Goal: Task Accomplishment & Management: Manage account settings

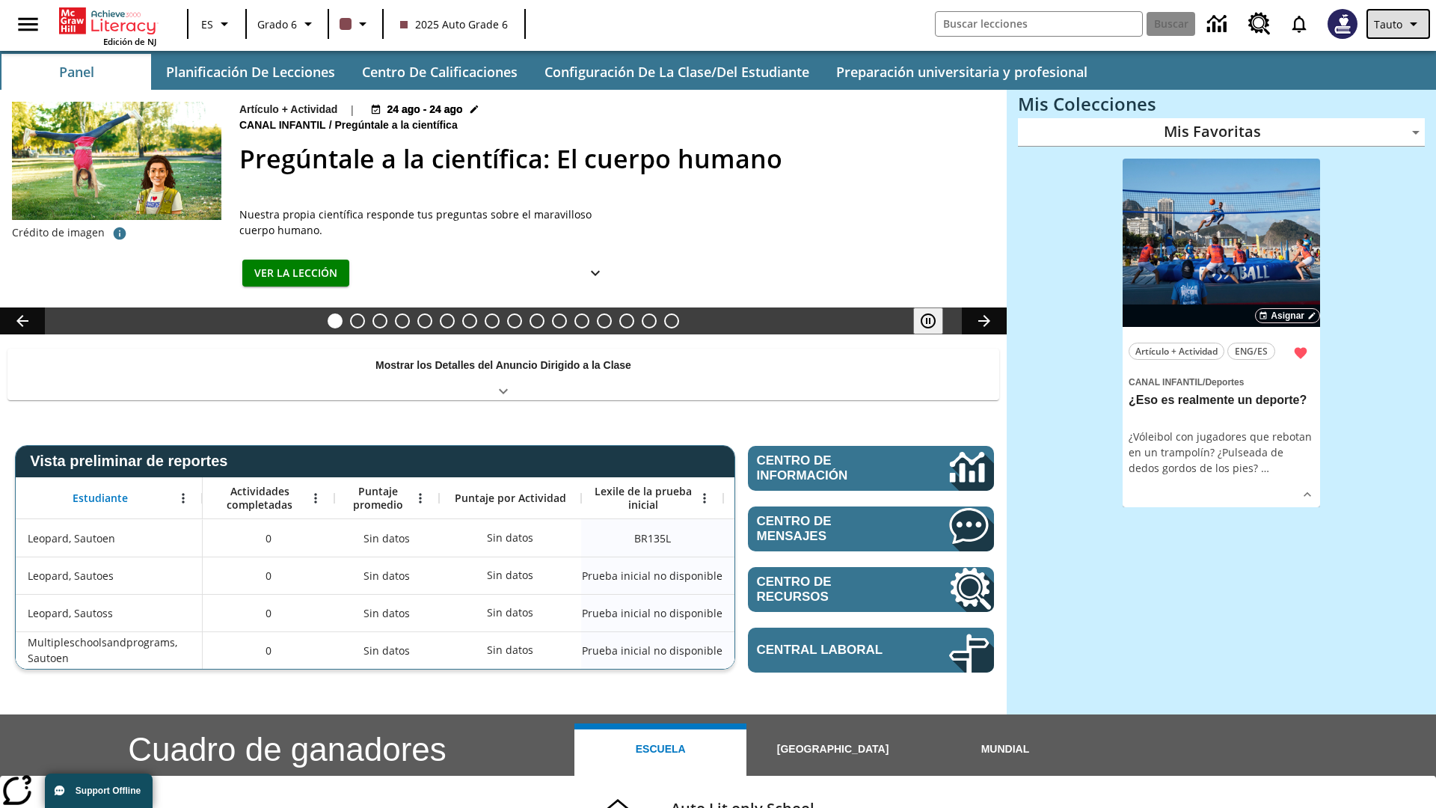
click at [1399, 24] on span "Tauto" at bounding box center [1388, 24] width 28 height 16
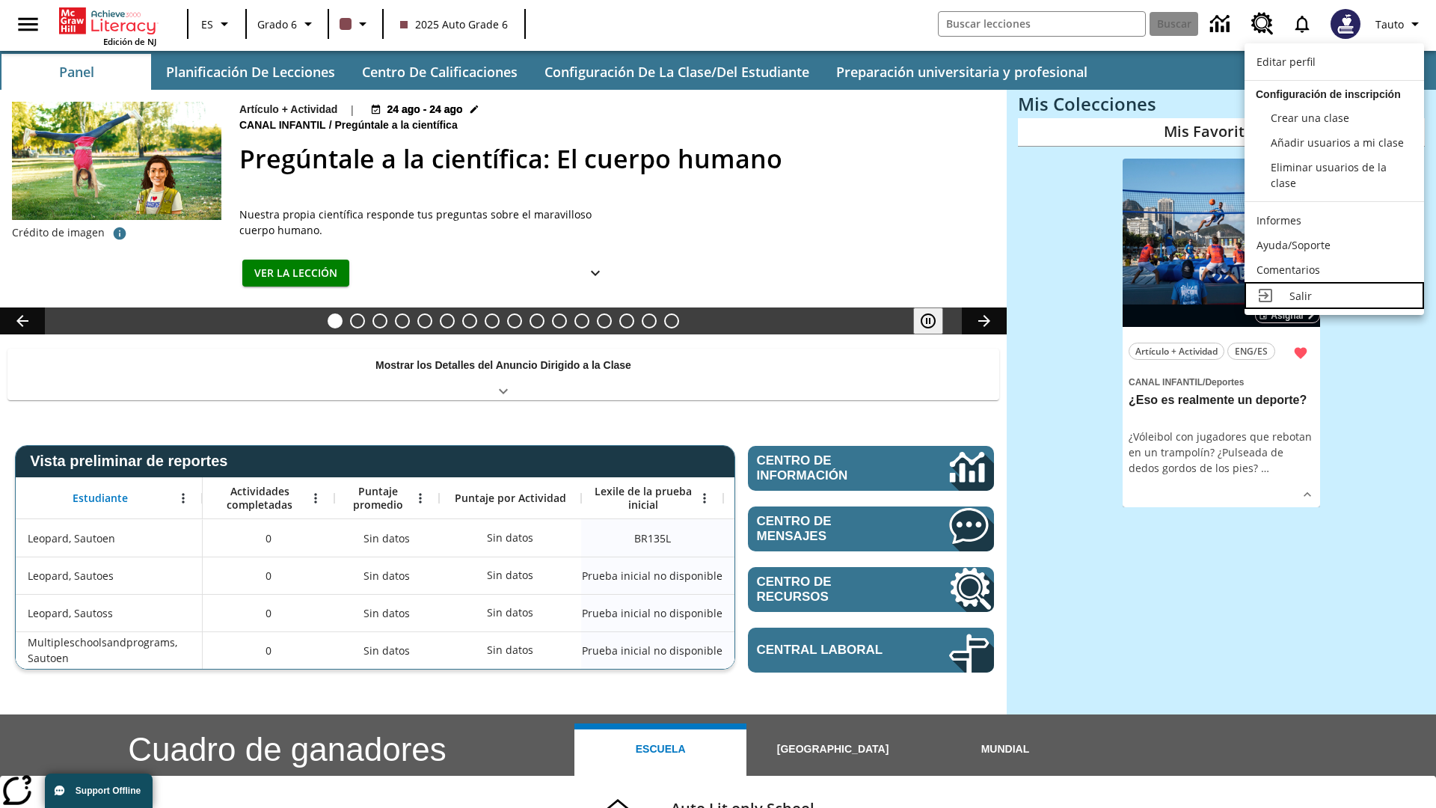
click at [1334, 295] on div "Salir" at bounding box center [1350, 296] width 123 height 16
